Goal: Obtain resource

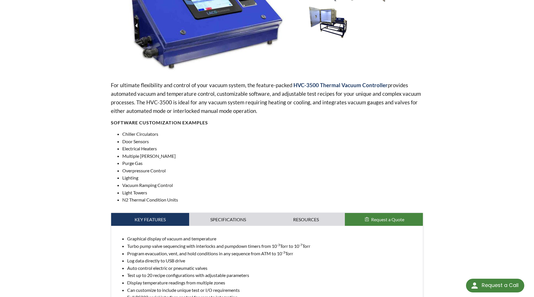
scroll to position [175, 0]
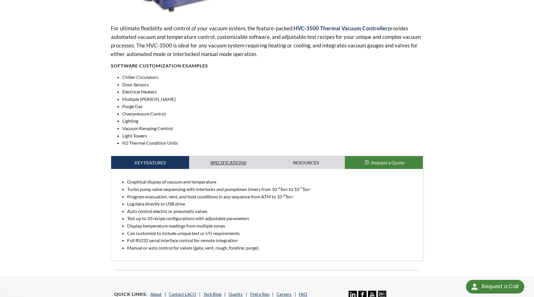
click at [235, 162] on link "Specifications" at bounding box center [228, 162] width 78 height 13
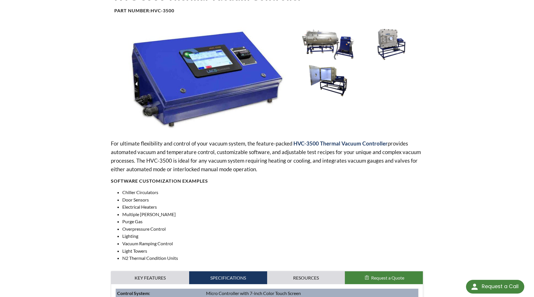
scroll to position [58, 0]
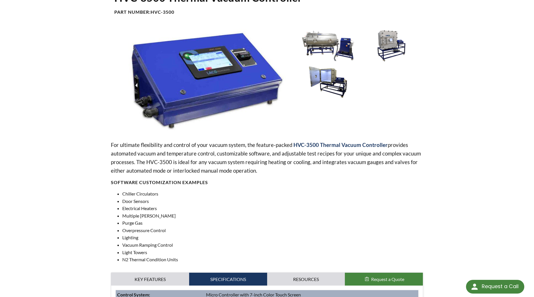
click at [323, 78] on img at bounding box center [328, 81] width 60 height 33
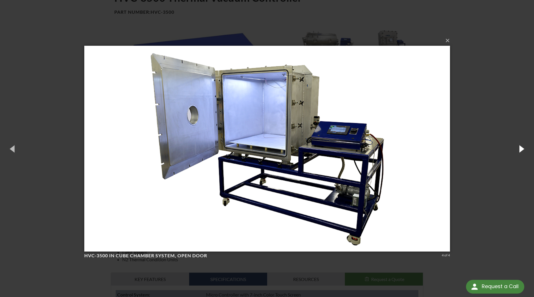
click at [521, 149] on button "button" at bounding box center [521, 148] width 26 height 31
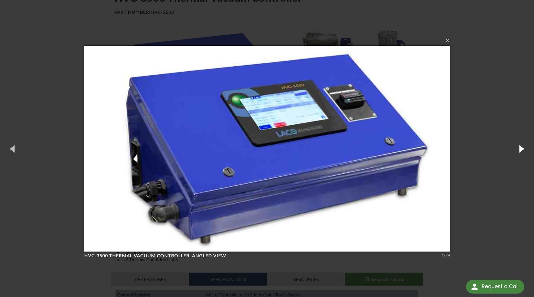
click at [520, 149] on button "button" at bounding box center [521, 148] width 26 height 31
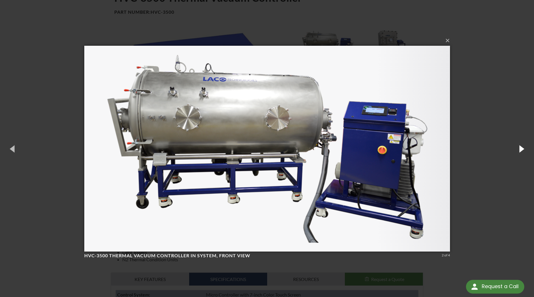
click at [520, 149] on button "button" at bounding box center [521, 148] width 26 height 31
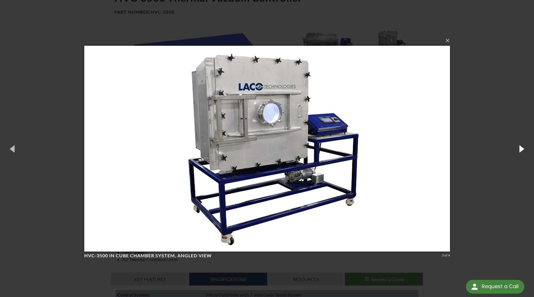
click at [520, 149] on button "button" at bounding box center [521, 148] width 26 height 31
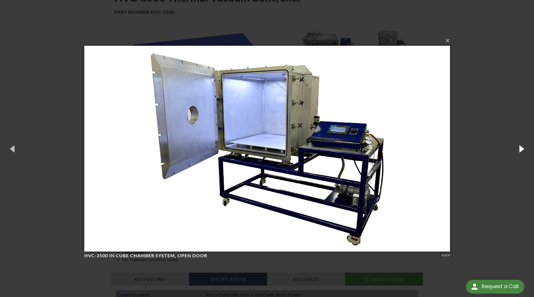
click at [520, 149] on button "button" at bounding box center [521, 148] width 26 height 31
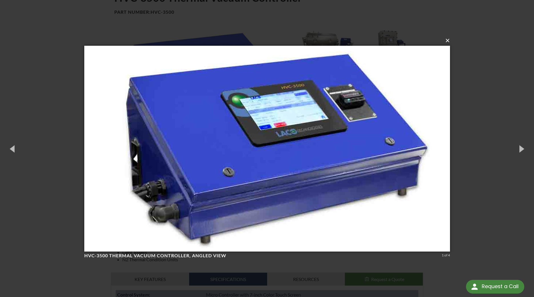
click at [448, 44] on button "×" at bounding box center [269, 40] width 366 height 13
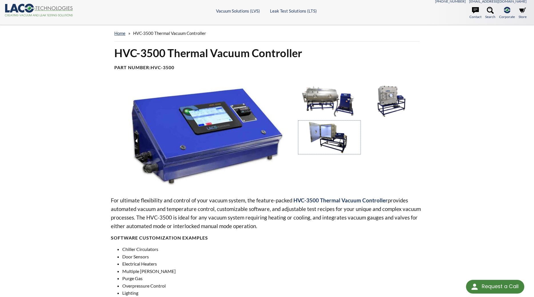
scroll to position [0, 0]
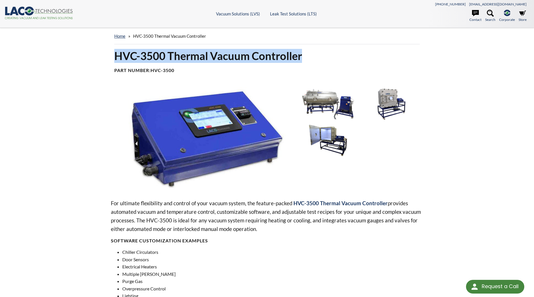
drag, startPoint x: 115, startPoint y: 56, endPoint x: 313, endPoint y: 54, distance: 198.0
click at [313, 54] on h1 "HVC-3500 Thermal Vacuum Controller" at bounding box center [266, 56] width 305 height 14
copy h1 "HVC-3500 Thermal Vacuum Controller"
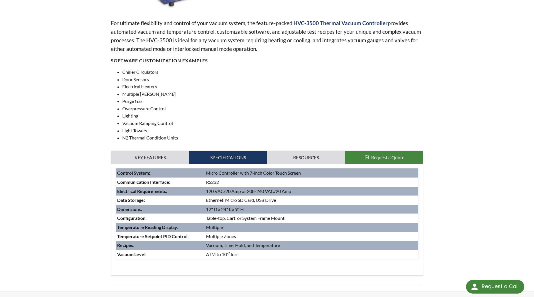
scroll to position [204, 0]
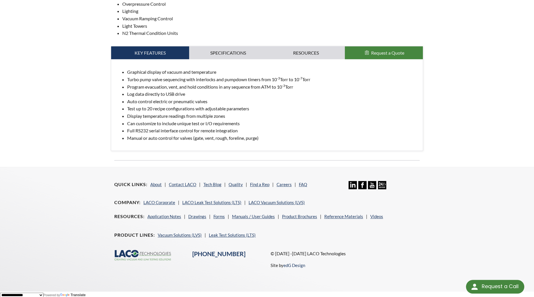
scroll to position [290, 0]
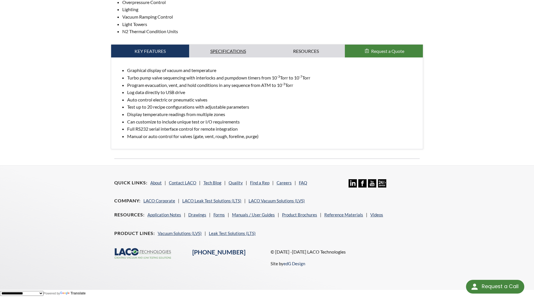
click at [242, 55] on link "Specifications" at bounding box center [228, 51] width 78 height 13
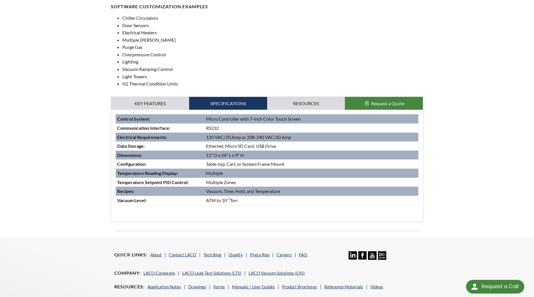
scroll to position [241, 0]
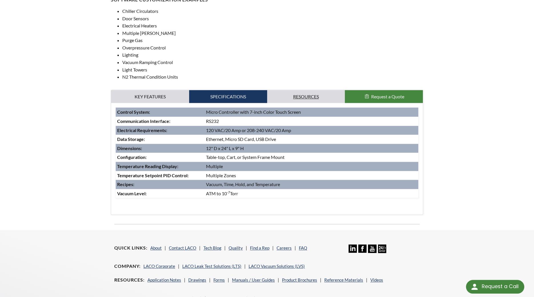
click at [312, 95] on link "Resources" at bounding box center [306, 96] width 78 height 13
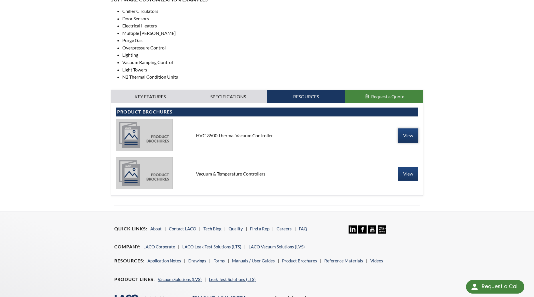
click at [405, 134] on link "View" at bounding box center [408, 135] width 20 height 14
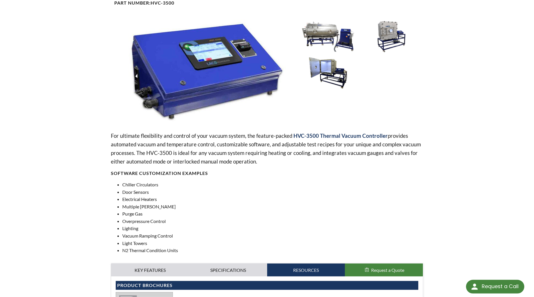
scroll to position [0, 0]
